Goal: Task Accomplishment & Management: Complete application form

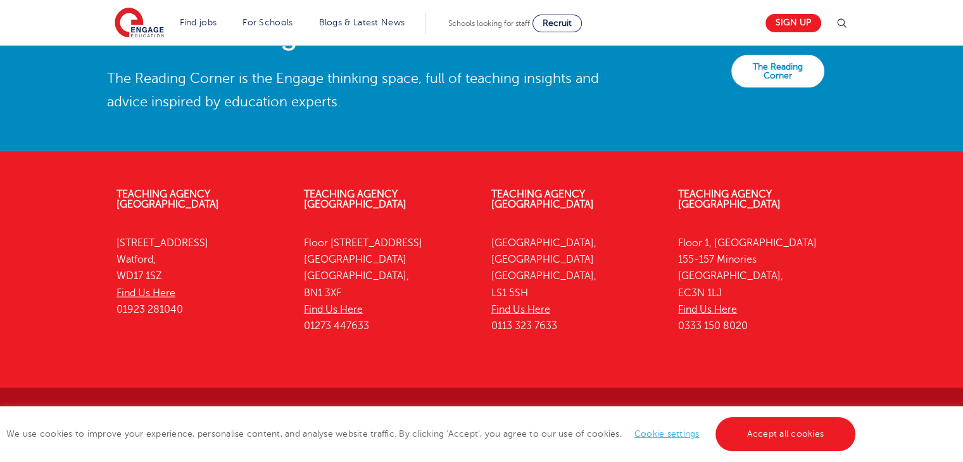
scroll to position [2888, 0]
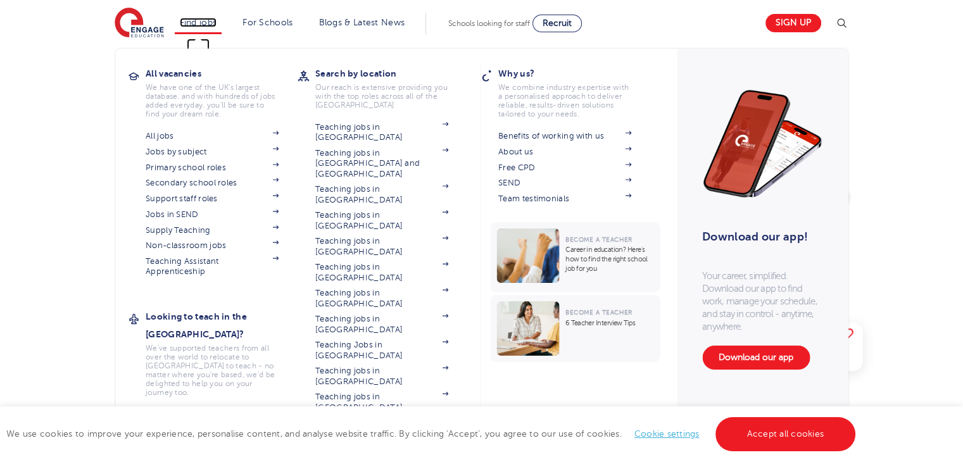
click at [215, 18] on link "Find jobs" at bounding box center [198, 22] width 37 height 9
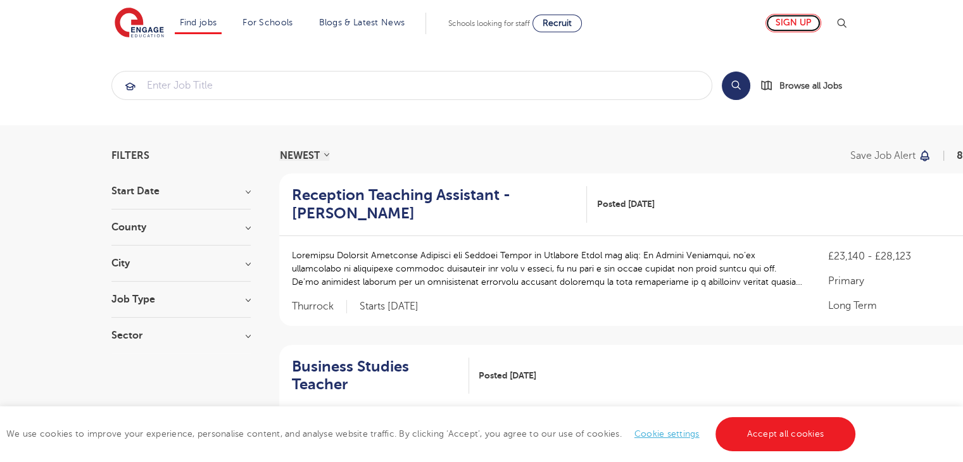
click at [805, 21] on link "Sign up" at bounding box center [793, 23] width 56 height 18
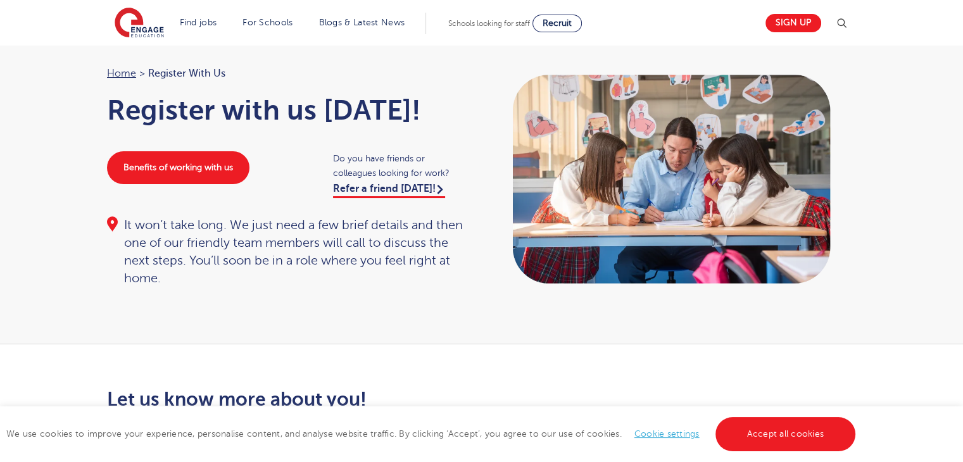
scroll to position [45, 0]
click at [754, 430] on link "Accept all cookies" at bounding box center [785, 434] width 141 height 34
